Goal: Transaction & Acquisition: Purchase product/service

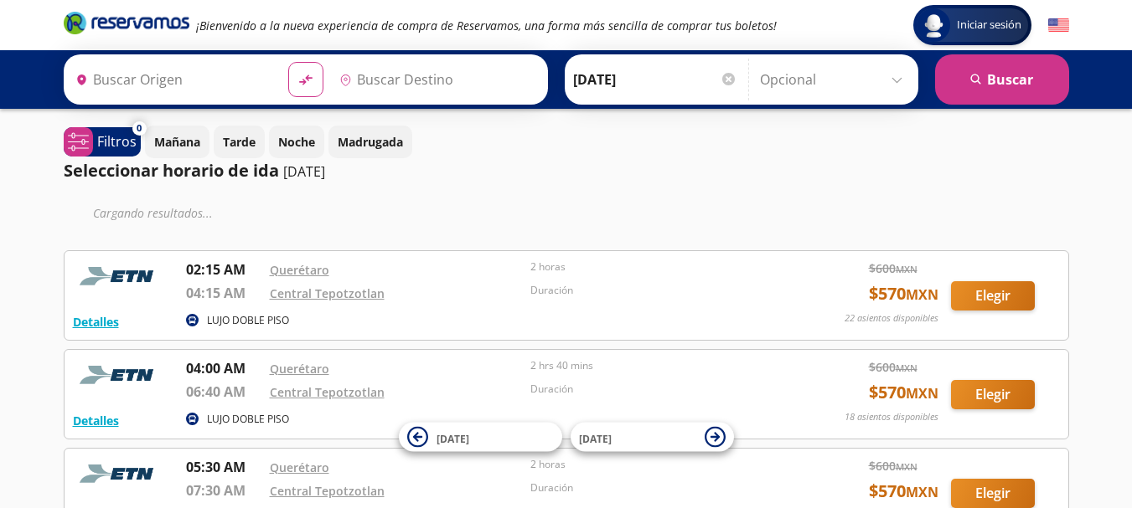
type input "[PERSON_NAME] de Querétaro, [GEOGRAPHIC_DATA]"
type input "[GEOGRAPHIC_DATA], [GEOGRAPHIC_DATA]"
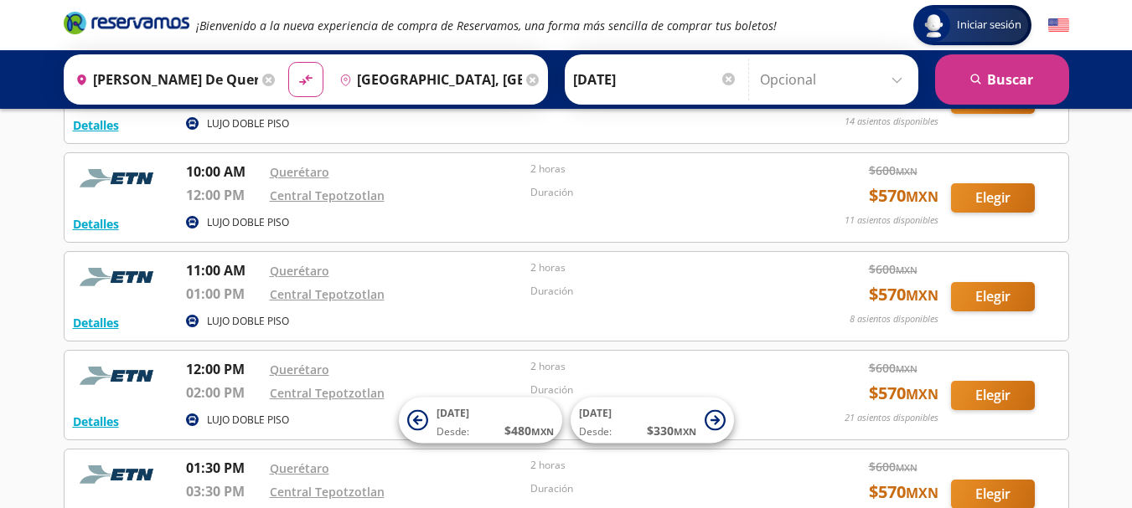
scroll to position [754, 0]
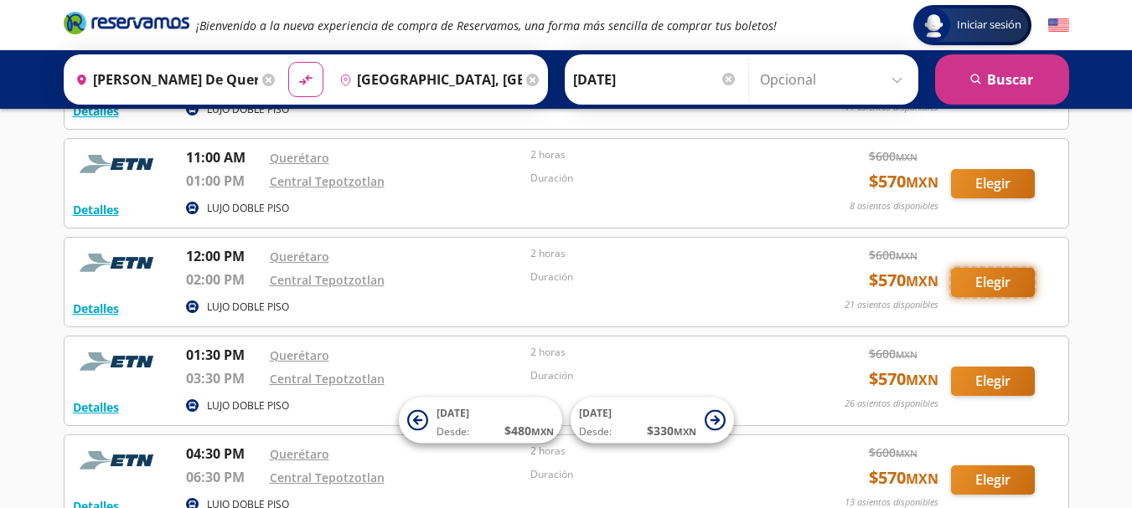
click at [989, 282] on button "Elegir" at bounding box center [993, 282] width 84 height 29
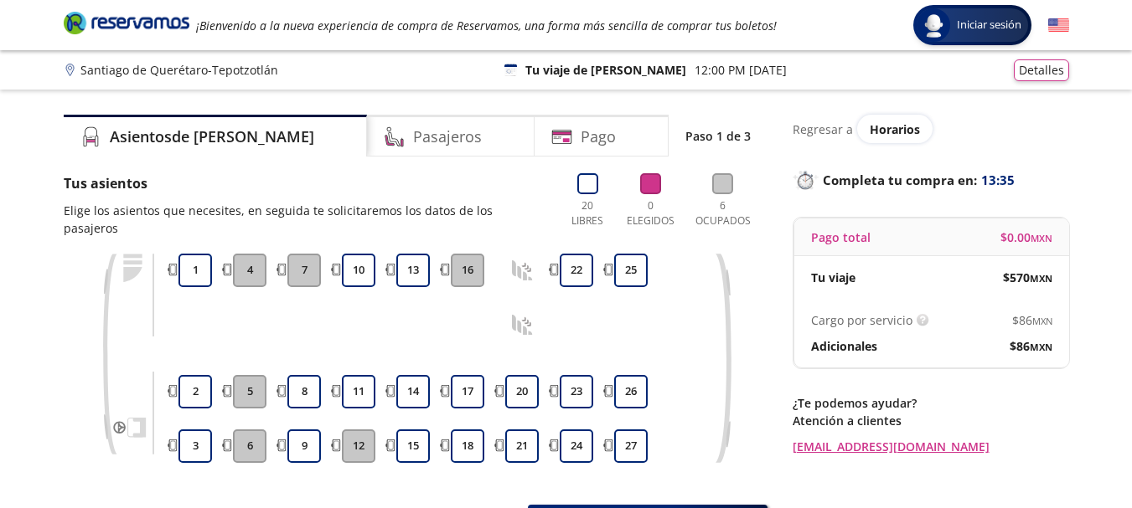
click at [525, 315] on icon at bounding box center [522, 325] width 21 height 21
click at [520, 260] on icon at bounding box center [522, 270] width 21 height 21
click at [585, 183] on icon at bounding box center [587, 183] width 21 height 21
click at [155, 137] on h4 "Asientos de [PERSON_NAME]" at bounding box center [212, 137] width 204 height 23
click at [413, 146] on h4 "Pasajeros" at bounding box center [447, 137] width 69 height 23
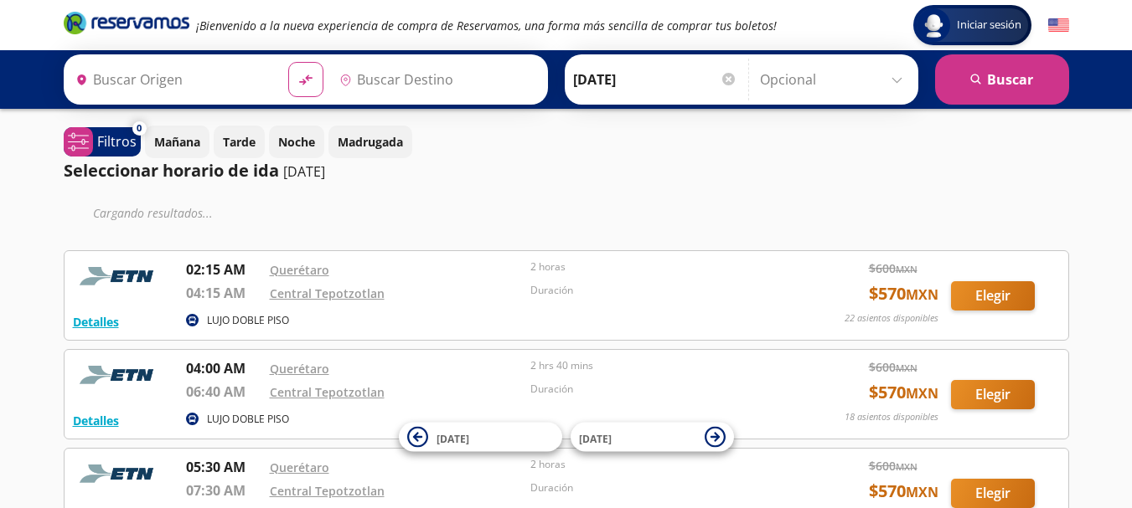
type input "[PERSON_NAME] de Querétaro, [GEOGRAPHIC_DATA]"
type input "[GEOGRAPHIC_DATA], [GEOGRAPHIC_DATA]"
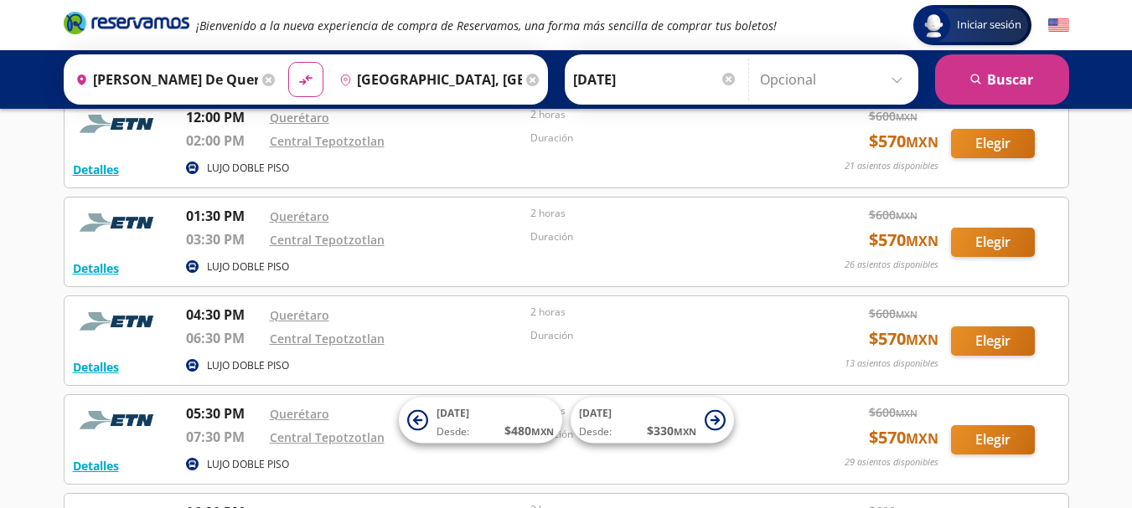
scroll to position [921, 0]
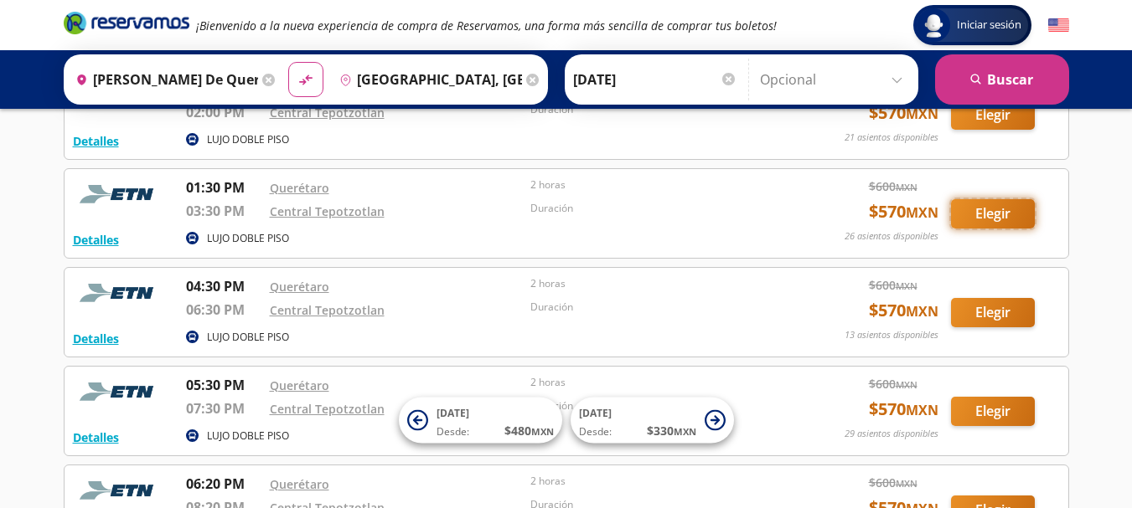
click at [978, 210] on button "Elegir" at bounding box center [993, 213] width 84 height 29
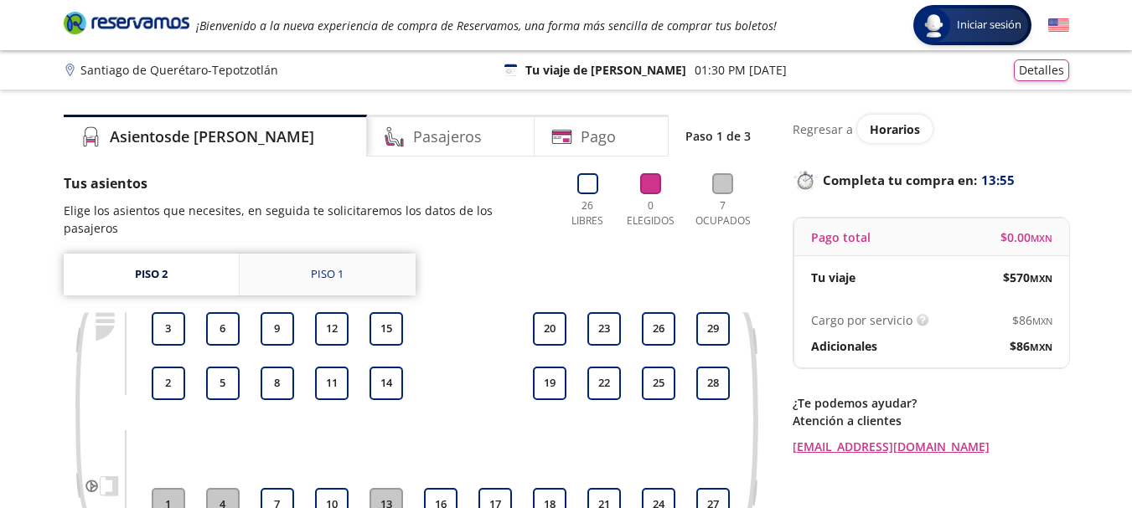
click at [320, 266] on div "Piso 1" at bounding box center [327, 274] width 33 height 17
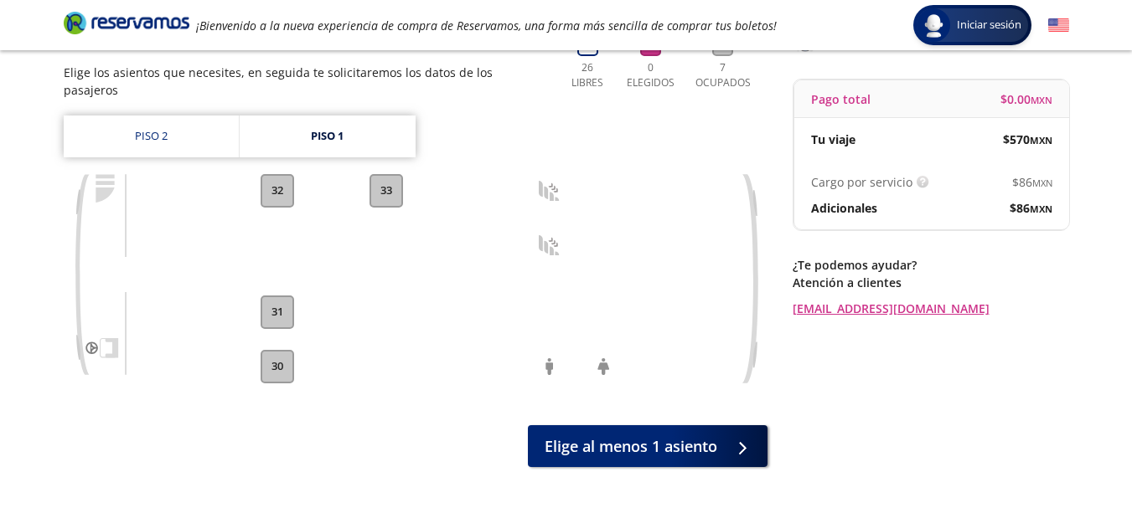
scroll to position [168, 0]
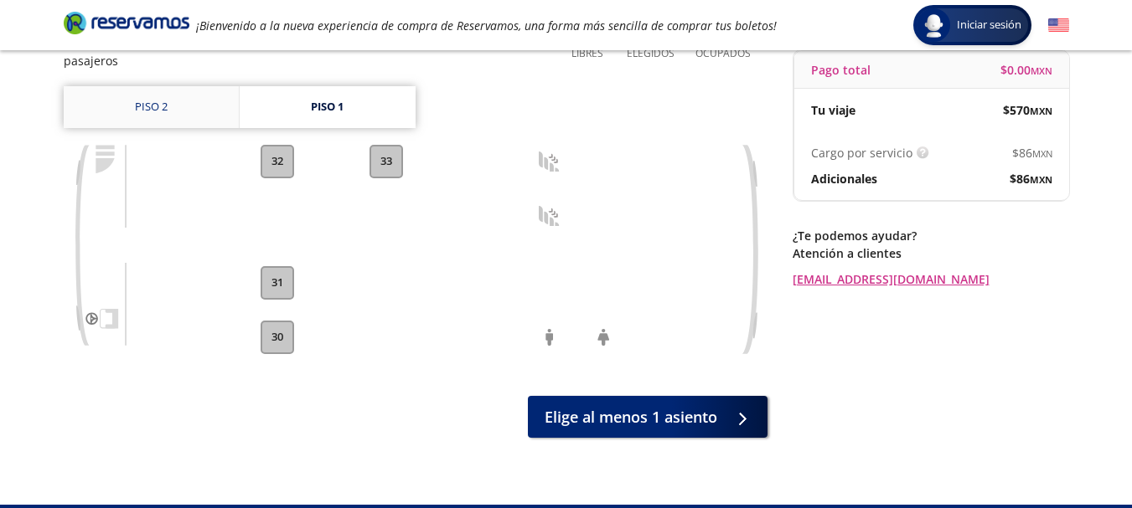
click at [172, 86] on link "Piso 2" at bounding box center [151, 107] width 175 height 42
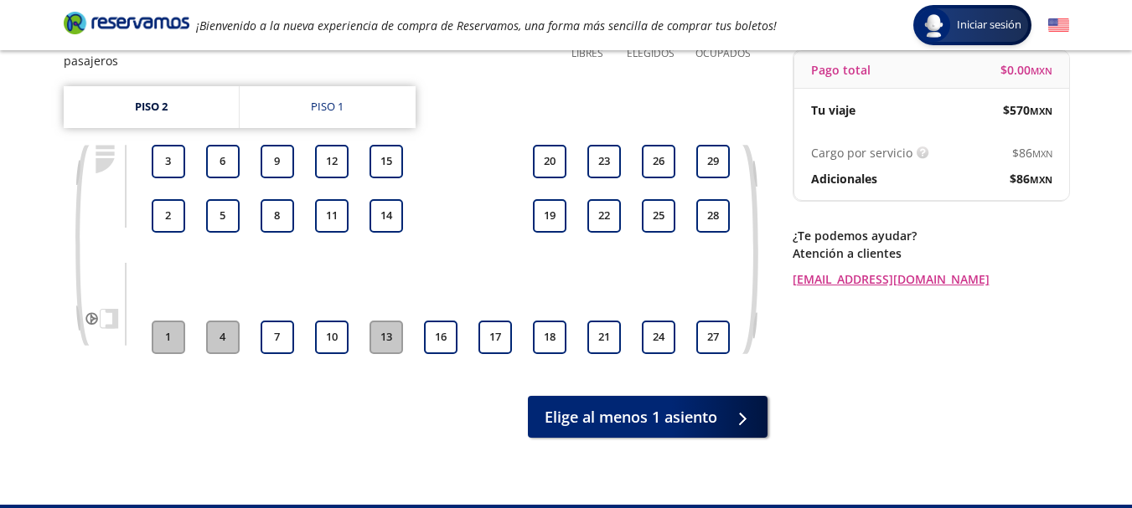
scroll to position [84, 0]
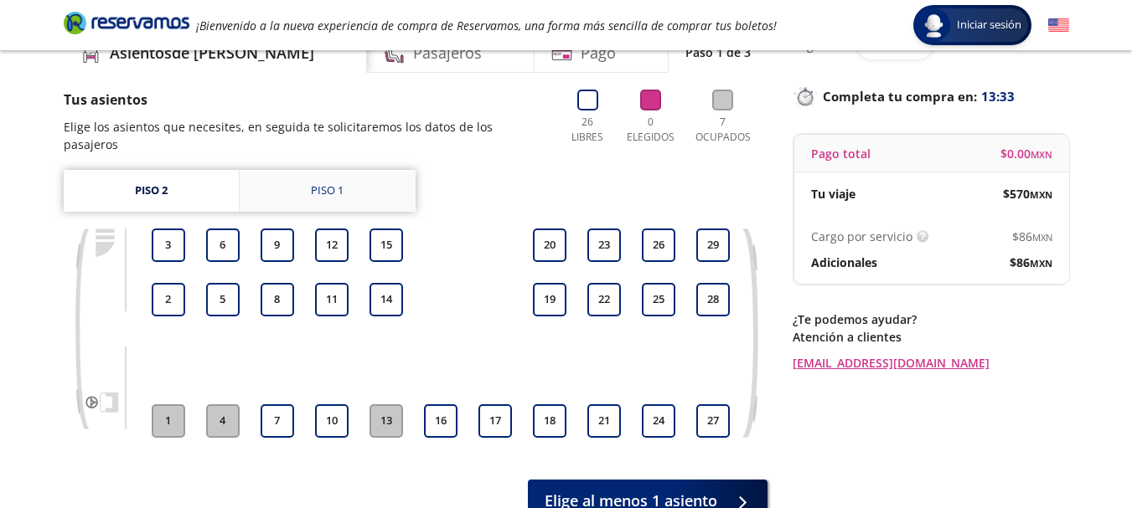
click at [319, 183] on div "Piso 1" at bounding box center [327, 191] width 33 height 17
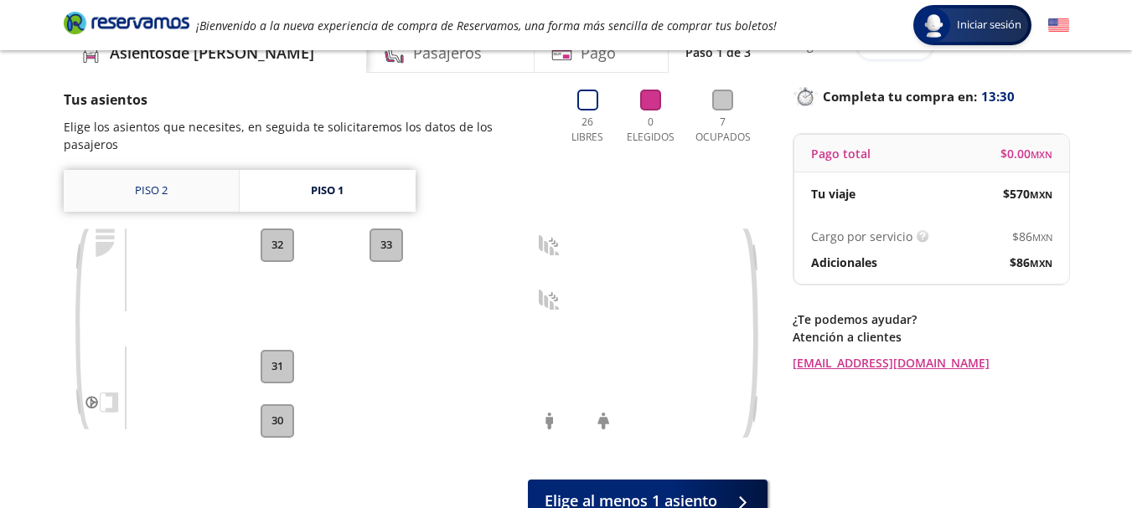
click at [154, 174] on link "Piso 2" at bounding box center [151, 191] width 175 height 42
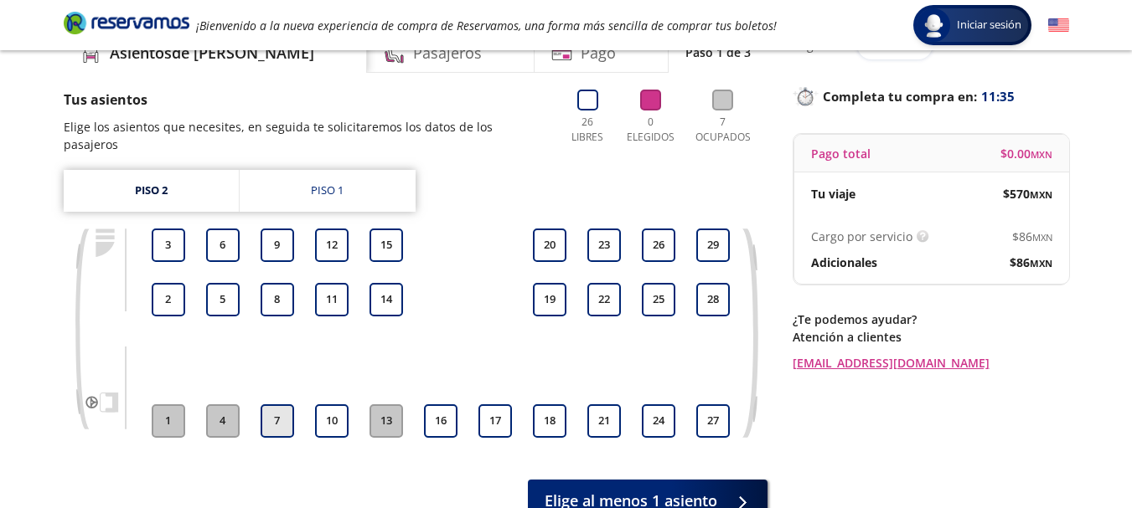
click at [276, 405] on button "7" at bounding box center [277, 422] width 34 height 34
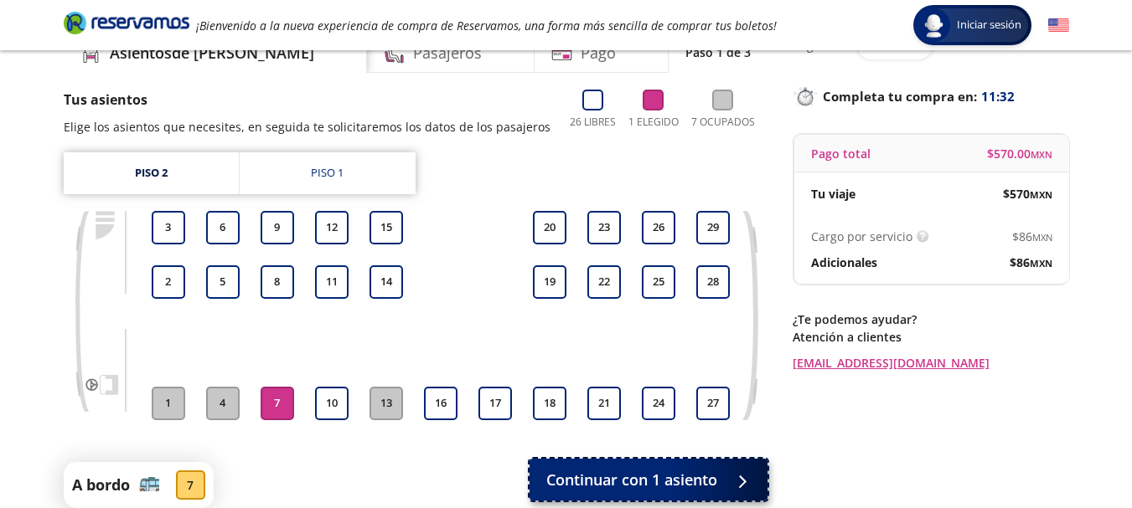
click at [652, 472] on span "Continuar con 1 asiento" at bounding box center [631, 480] width 171 height 23
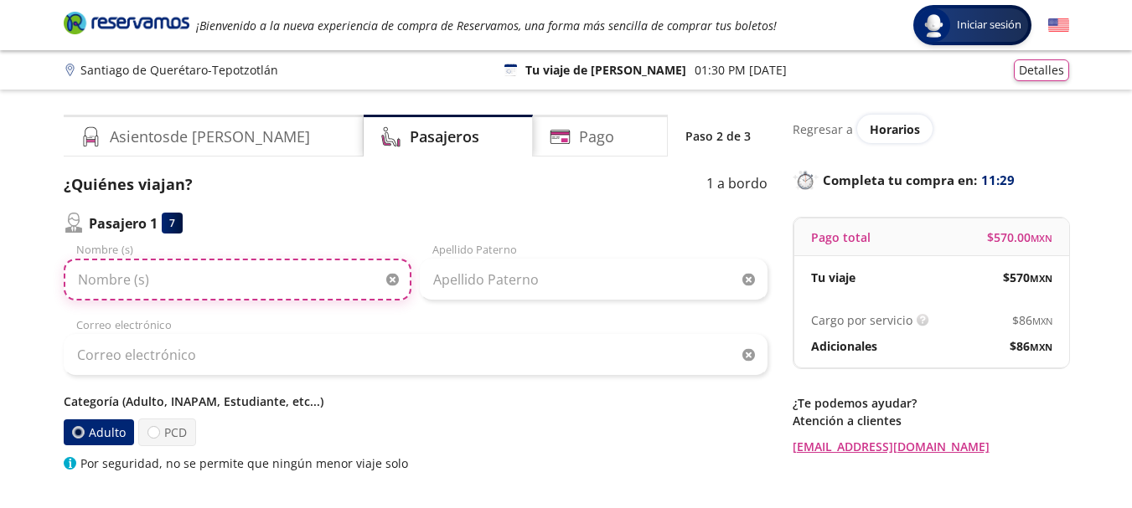
click at [222, 270] on input "Nombre (s)" at bounding box center [238, 280] width 348 height 42
type input "[PERSON_NAME]"
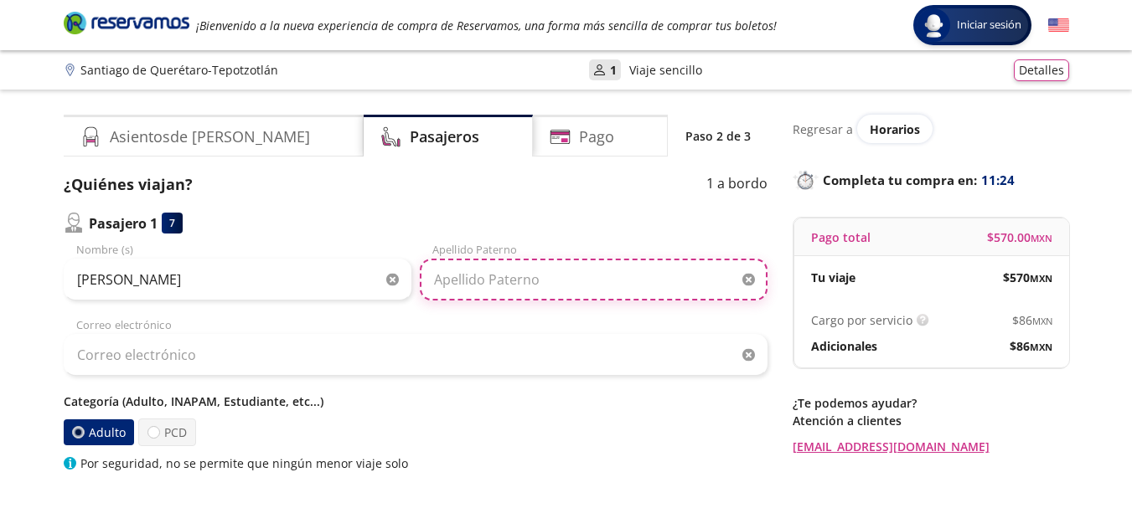
click at [525, 284] on input "Apellido Paterno" at bounding box center [594, 280] width 348 height 42
type input "[PERSON_NAME]"
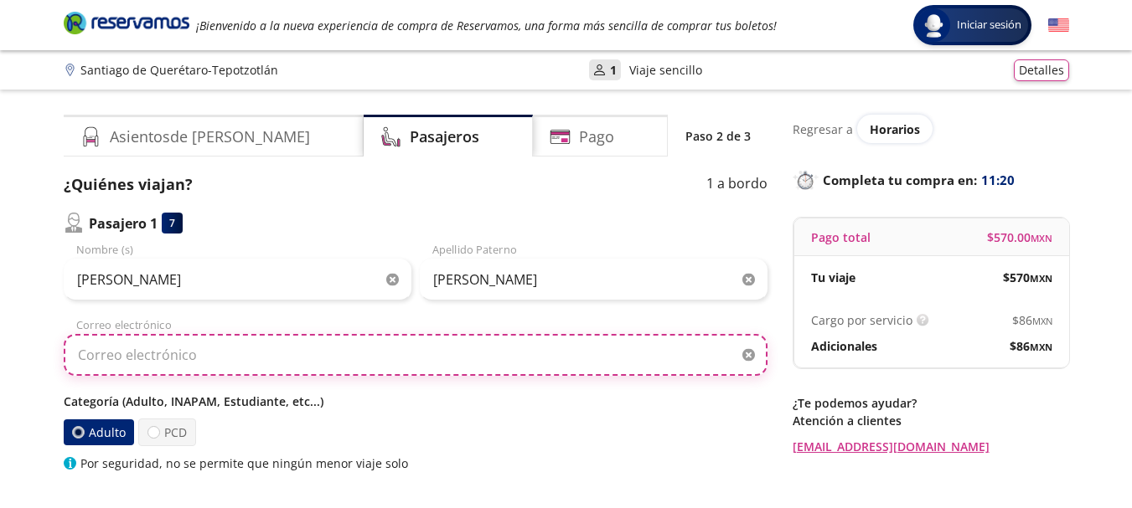
click at [257, 354] on input "Correo electrónico" at bounding box center [416, 355] width 704 height 42
type input "[PERSON_NAME][EMAIL_ADDRESS][DOMAIN_NAME]"
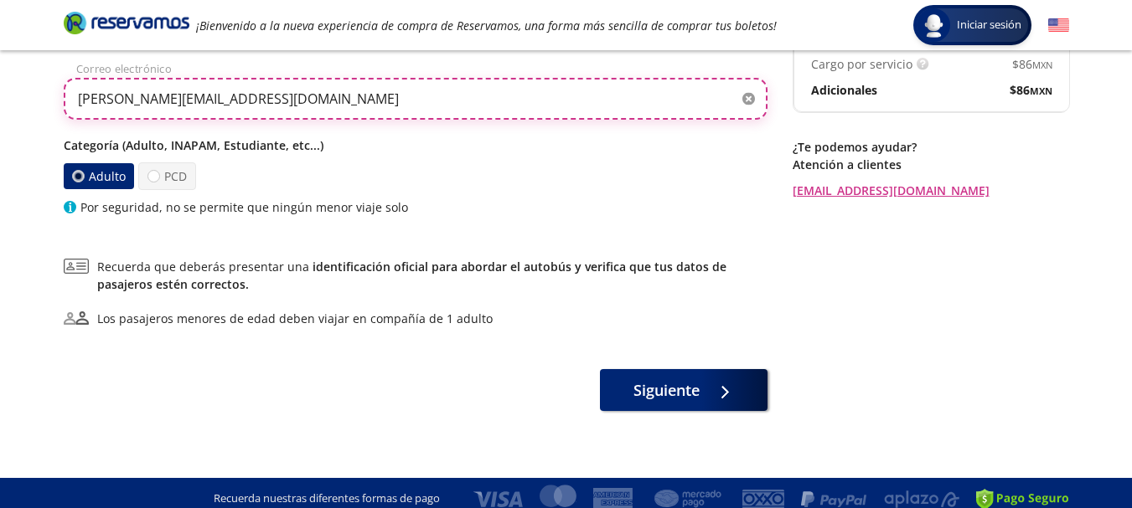
scroll to position [268, 0]
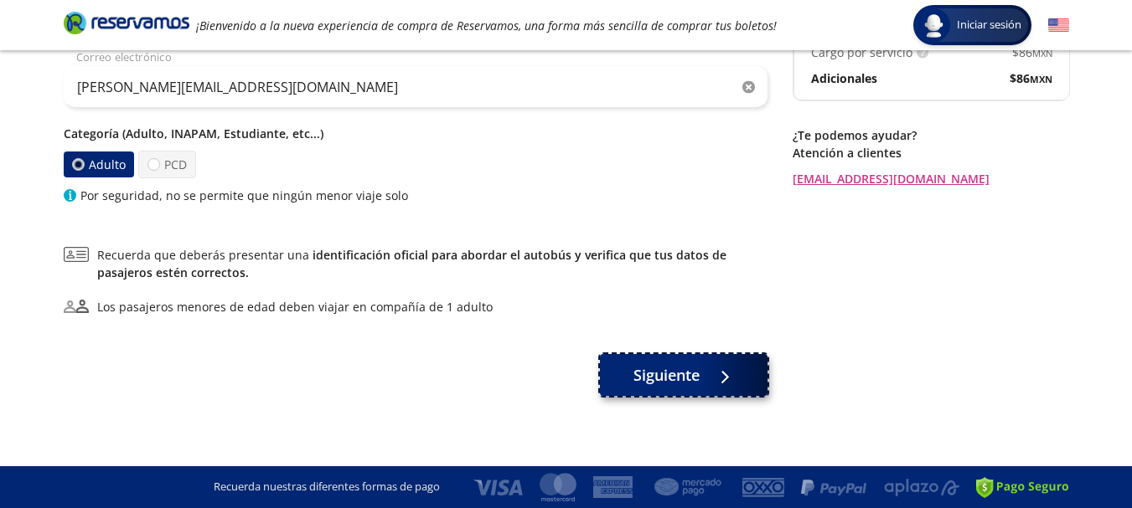
click at [664, 371] on span "Siguiente" at bounding box center [666, 375] width 66 height 23
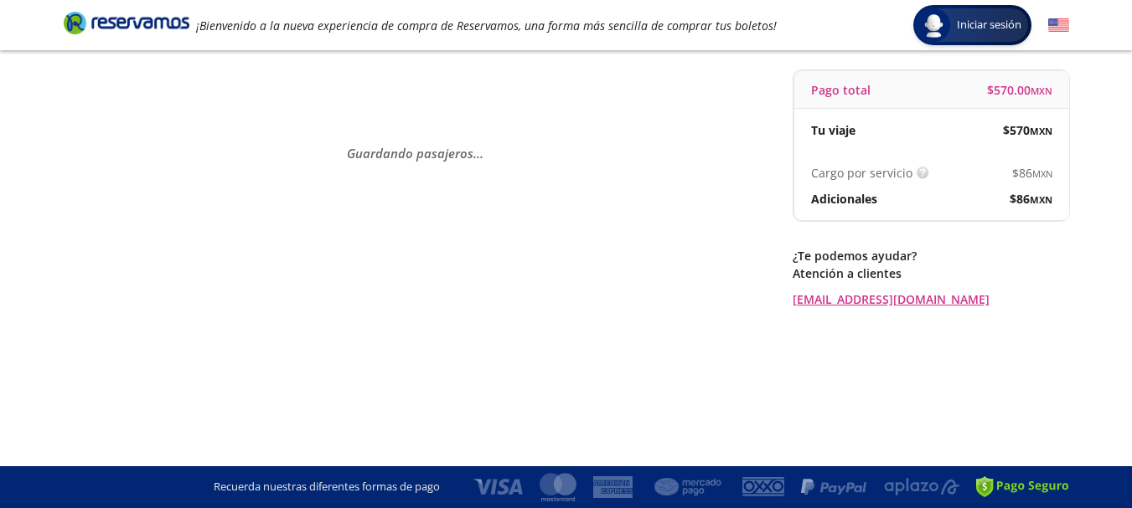
scroll to position [0, 0]
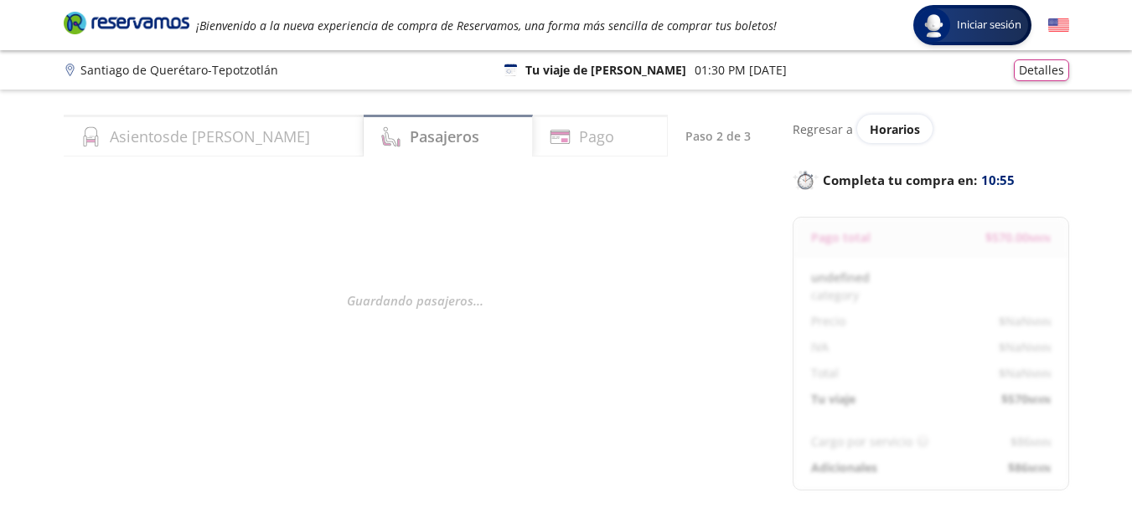
select select "MX"
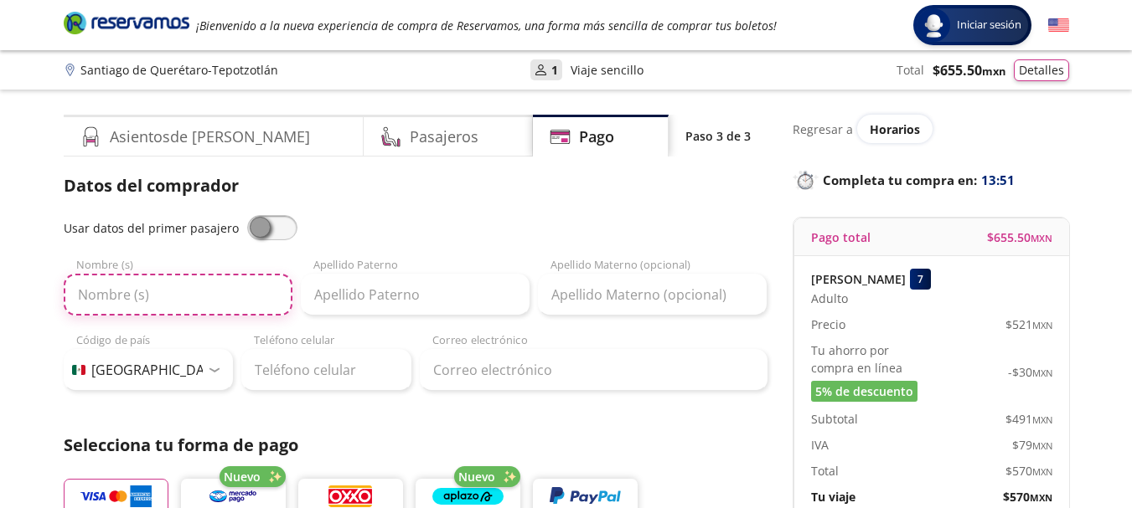
click at [152, 297] on input "Nombre (s)" at bounding box center [178, 295] width 229 height 42
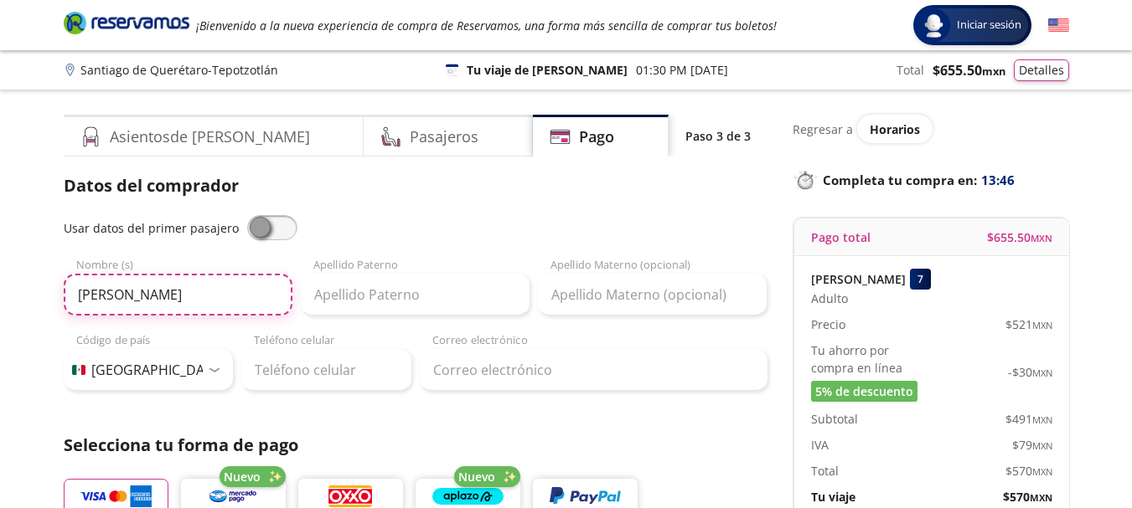
type input "[PERSON_NAME]"
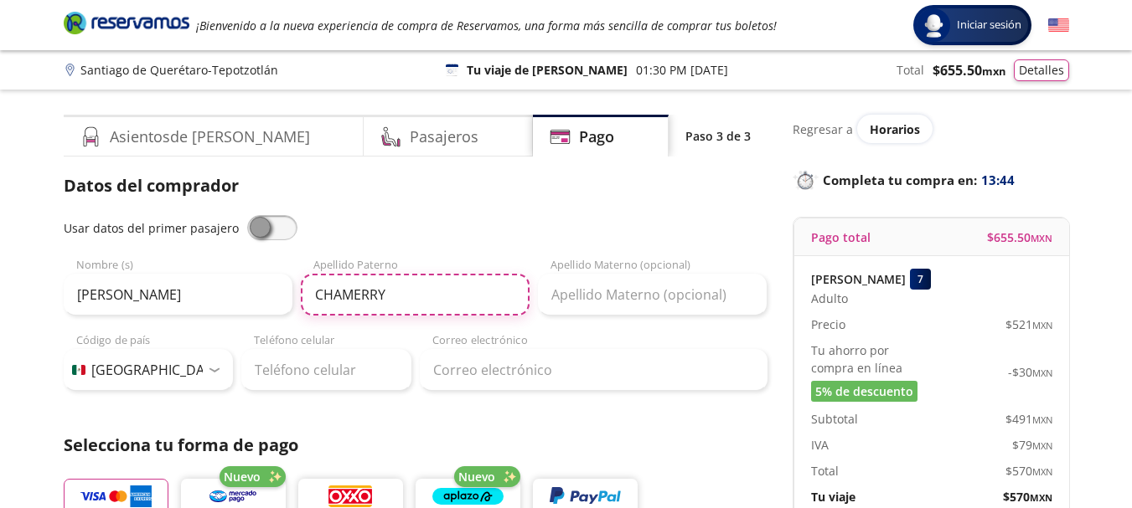
type input "CHAMERRY"
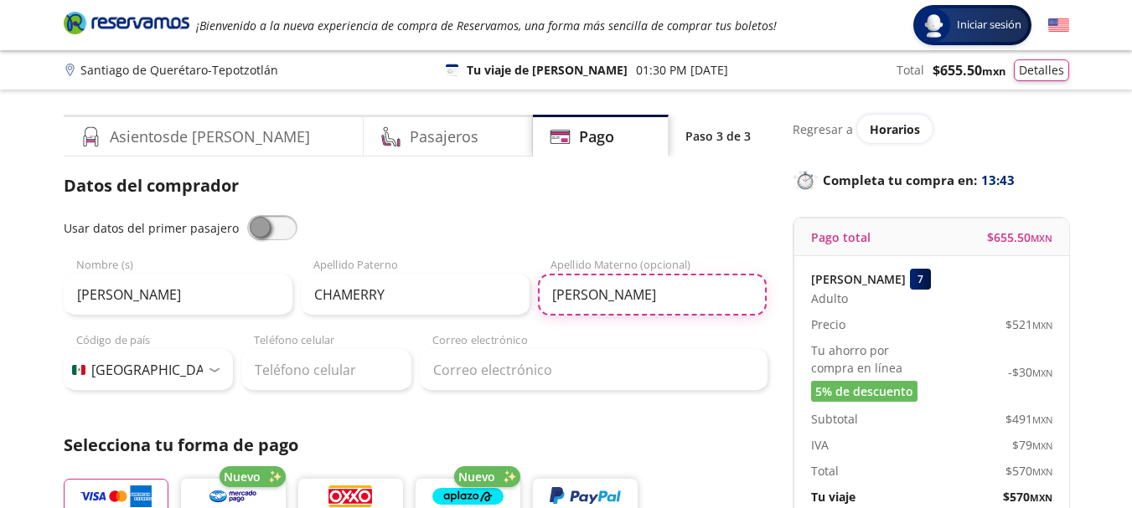
type input "[PERSON_NAME]"
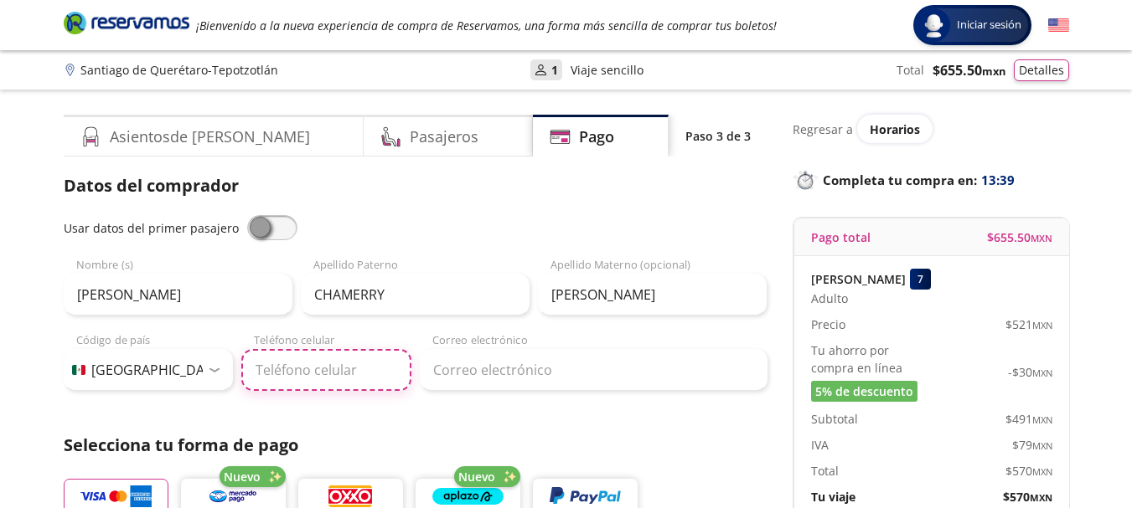
click at [284, 366] on input "Teléfono celular" at bounding box center [326, 370] width 170 height 42
type input "55 2271 3477"
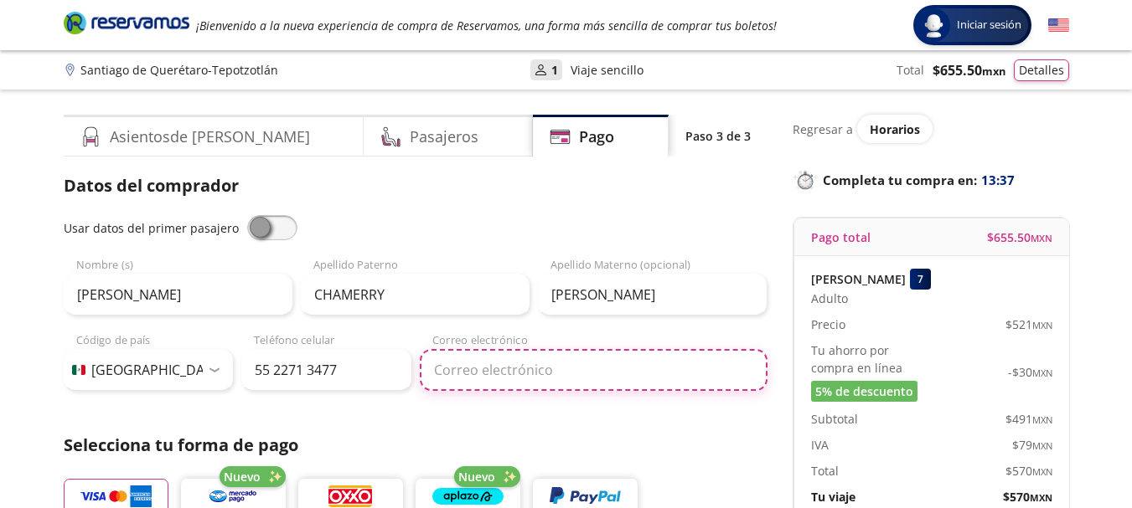
type input "[PERSON_NAME][EMAIL_ADDRESS][DOMAIN_NAME]"
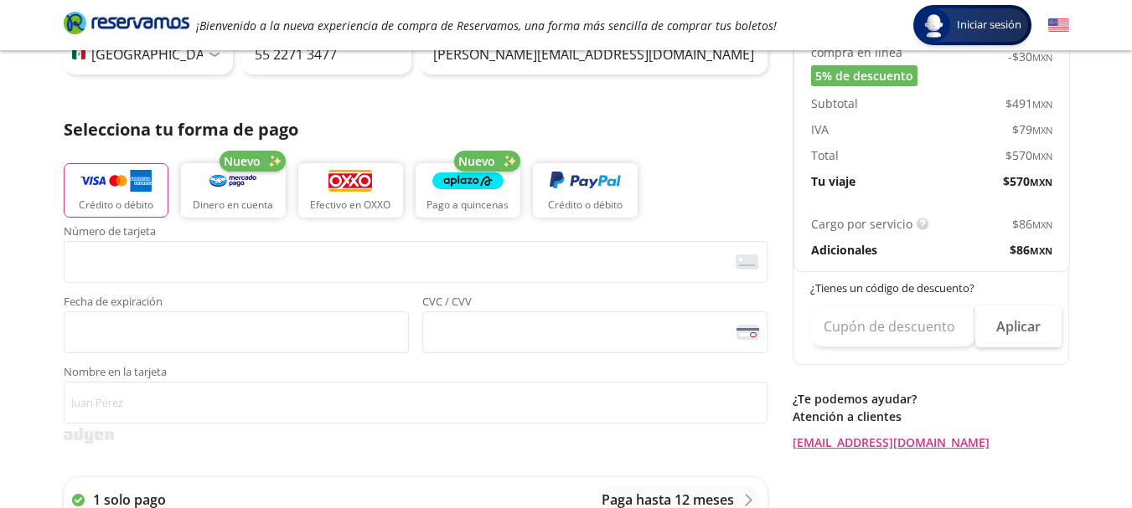
scroll to position [335, 0]
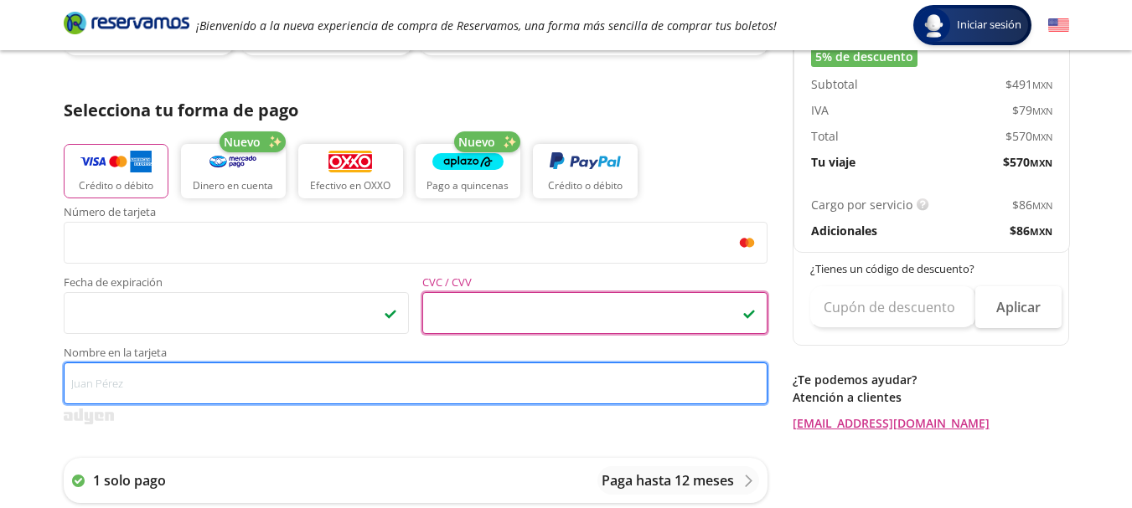
click at [210, 389] on input "Nombre en la tarjeta" at bounding box center [416, 384] width 704 height 42
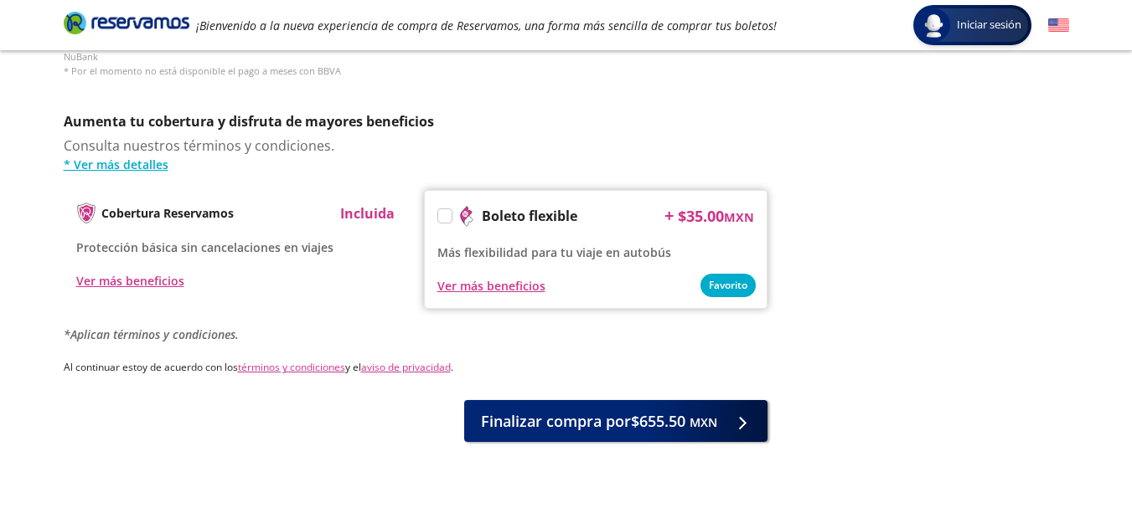
scroll to position [866, 0]
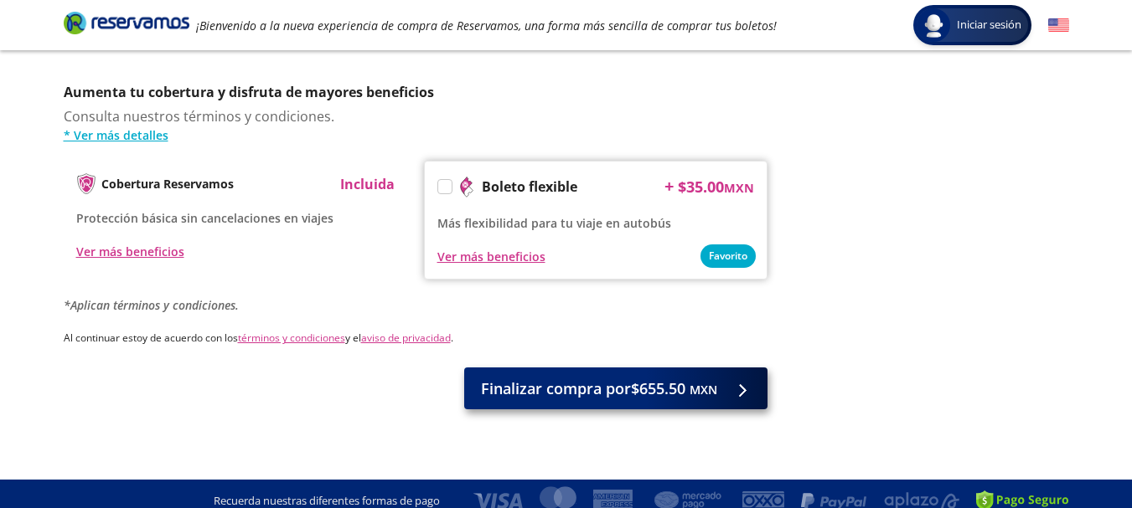
type input "[PERSON_NAME] A CHAMERRY [PERSON_NAME]"
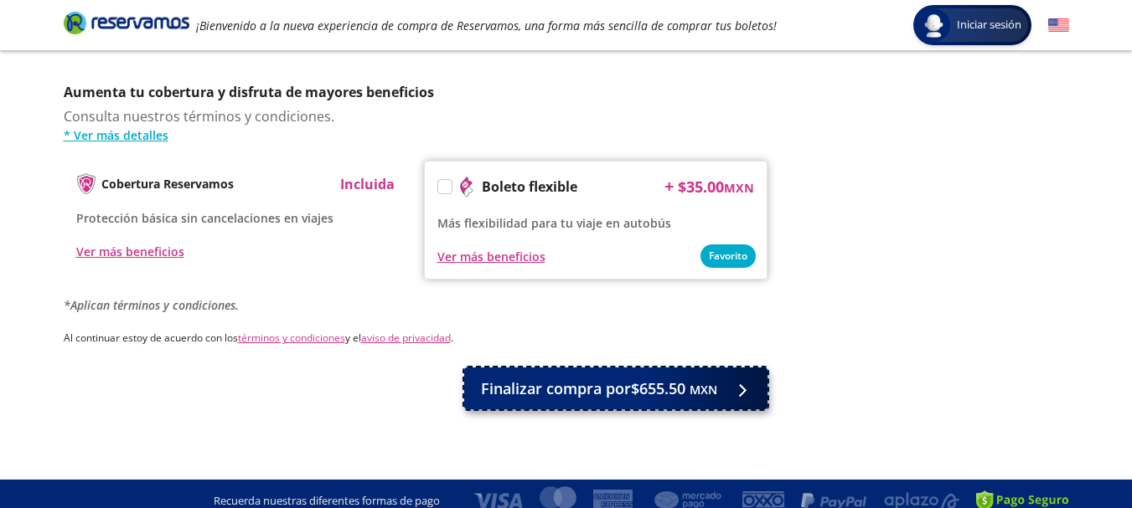
click at [580, 378] on span "Finalizar compra por $655.50 MXN" at bounding box center [599, 389] width 236 height 23
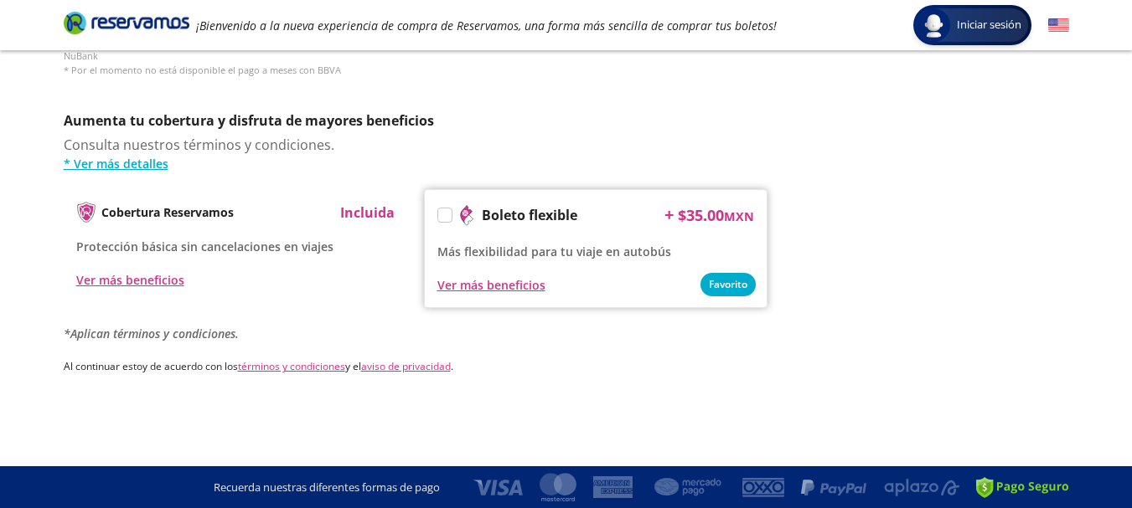
scroll to position [0, 0]
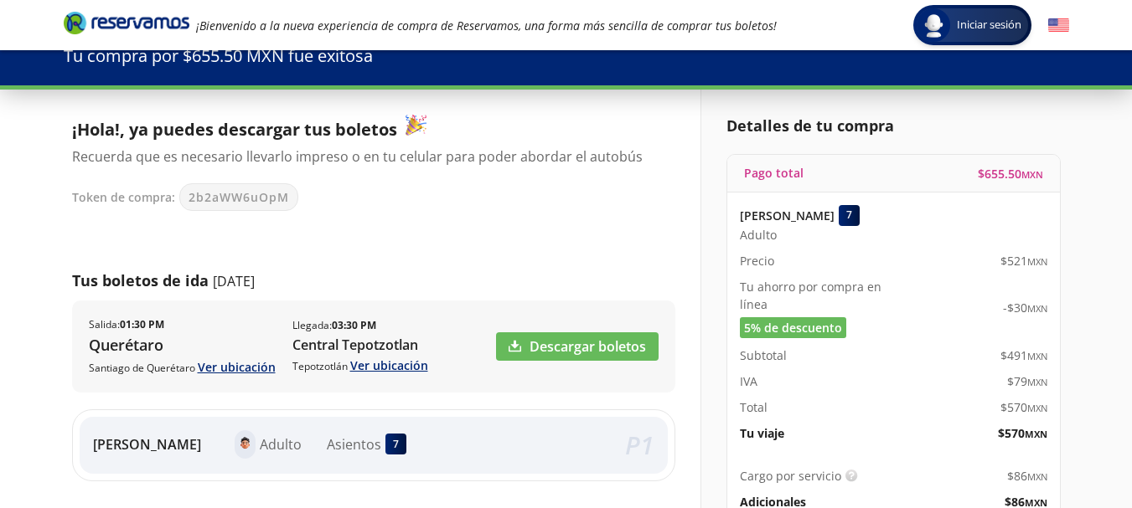
scroll to position [84, 0]
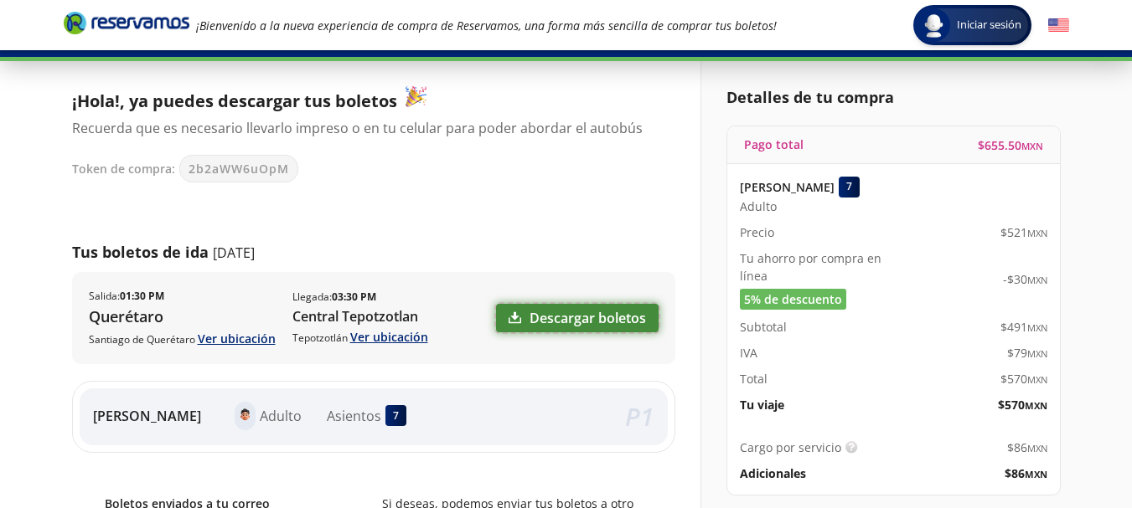
click at [558, 312] on link "Descargar boletos" at bounding box center [577, 318] width 162 height 28
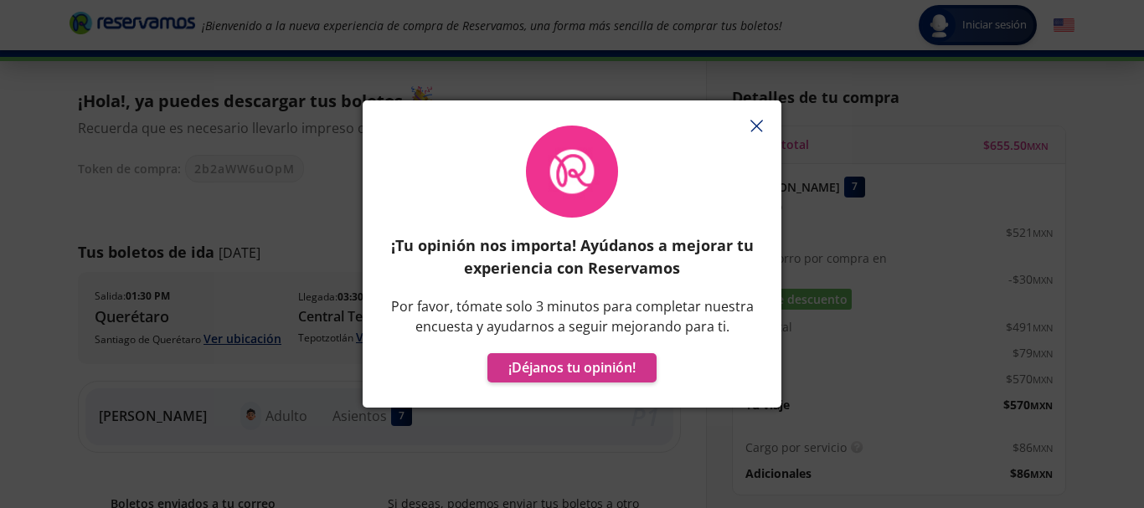
click at [756, 124] on icon "button" at bounding box center [756, 126] width 13 height 13
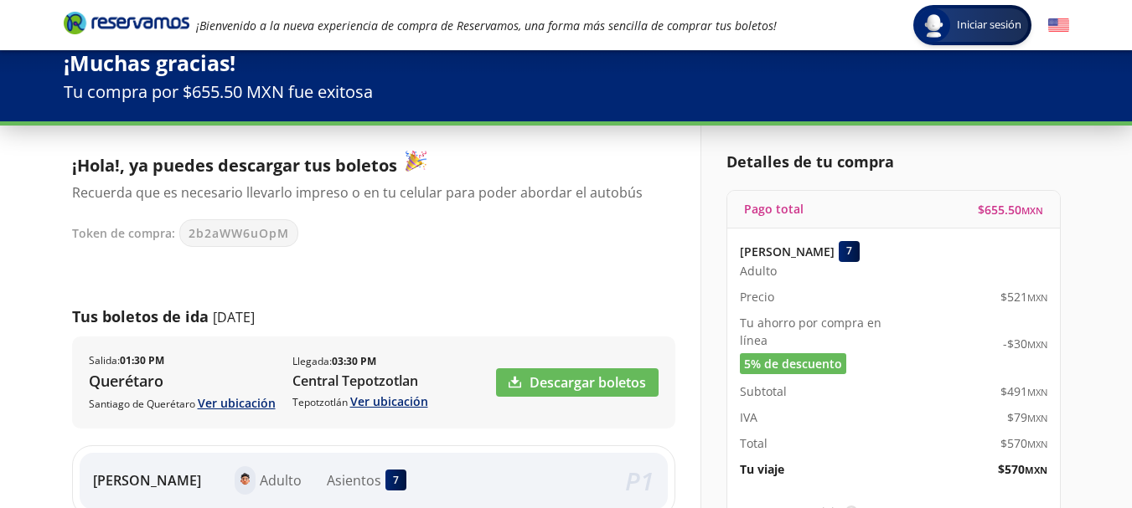
scroll to position [0, 0]
